Goal: Obtain resource: Obtain resource

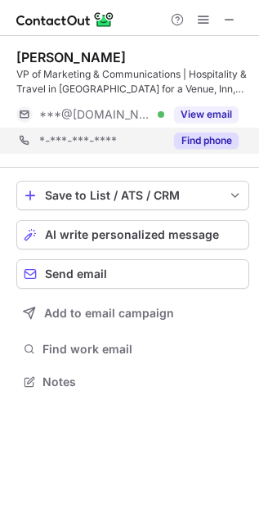
scroll to position [8, 8]
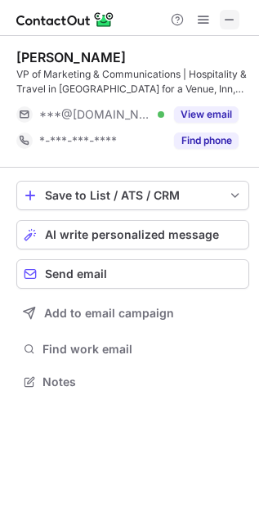
click at [231, 17] on span at bounding box center [229, 19] width 13 height 13
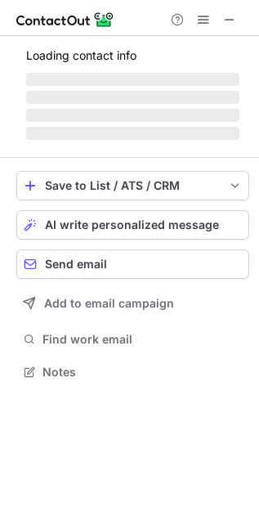
scroll to position [370, 259]
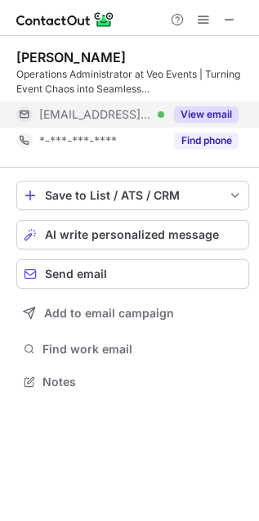
click at [223, 119] on button "View email" at bounding box center [206, 114] width 65 height 16
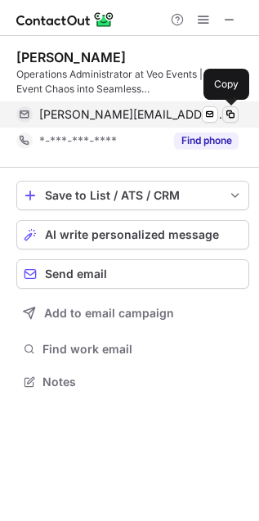
click at [231, 111] on span at bounding box center [230, 114] width 13 height 13
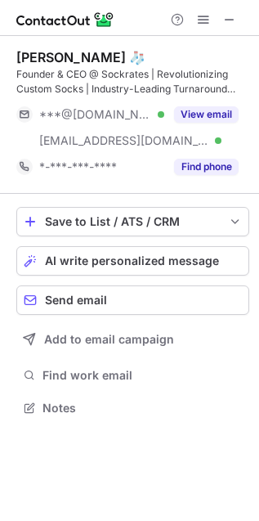
scroll to position [397, 259]
click at [234, 19] on span at bounding box center [229, 19] width 13 height 13
